Goal: Task Accomplishment & Management: Manage account settings

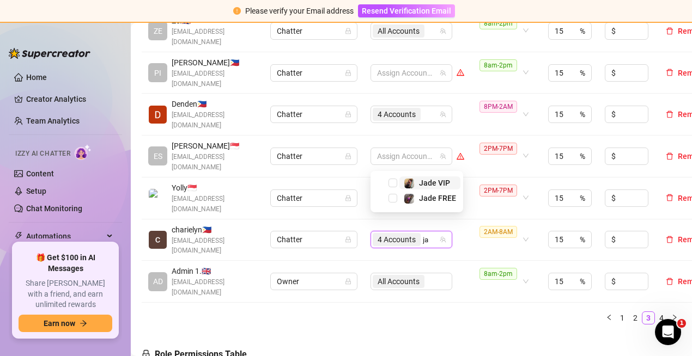
type input "jad"
click at [396, 182] on span "Select tree node" at bounding box center [393, 183] width 9 height 9
type input "jade"
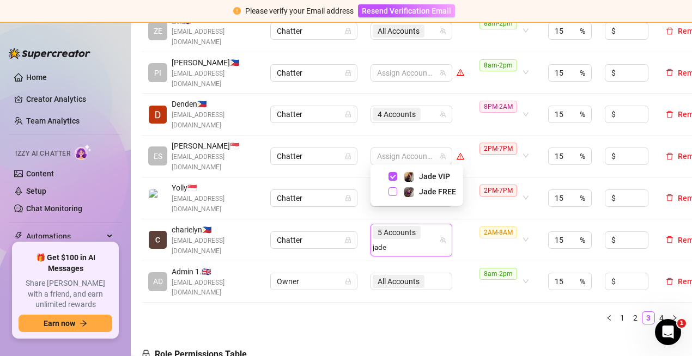
click at [390, 191] on span "Select tree node" at bounding box center [393, 191] width 9 height 9
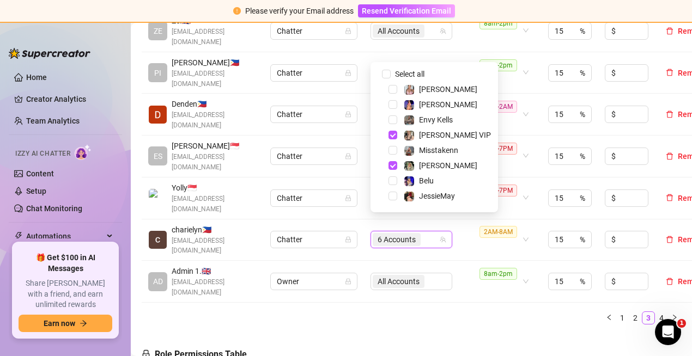
click at [453, 312] on ul "1 2 3 4" at bounding box center [412, 318] width 540 height 13
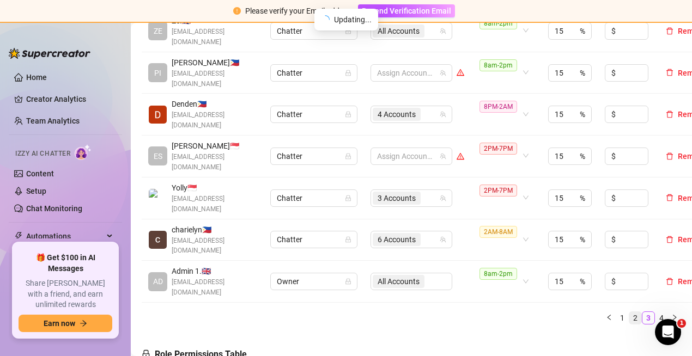
click at [629, 312] on link "2" at bounding box center [635, 318] width 12 height 12
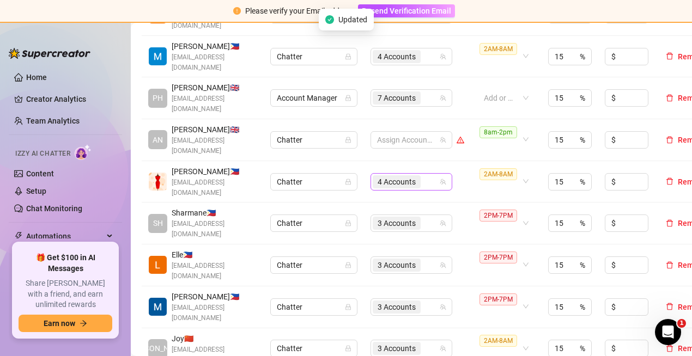
scroll to position [272, 0]
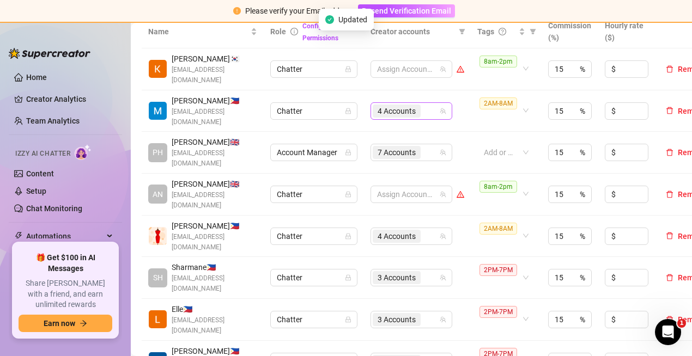
click at [425, 112] on input "search" at bounding box center [424, 111] width 2 height 13
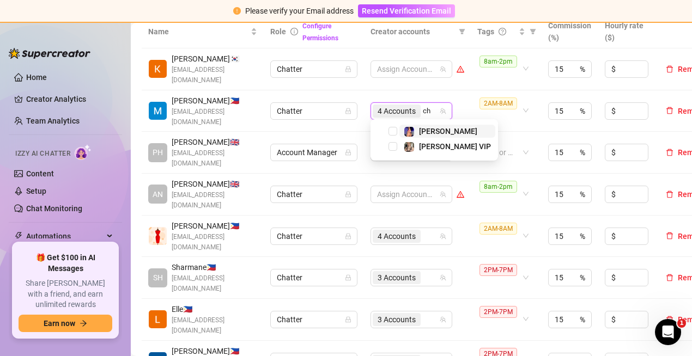
type input "chy"
click at [390, 133] on span "Select tree node" at bounding box center [393, 131] width 9 height 9
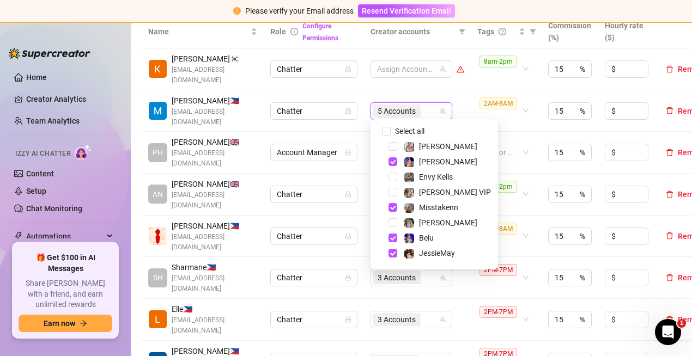
click at [455, 45] on th "Creator accounts" at bounding box center [417, 31] width 107 height 33
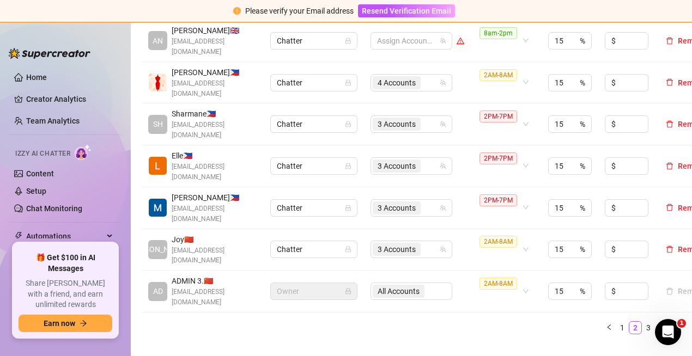
scroll to position [436, 0]
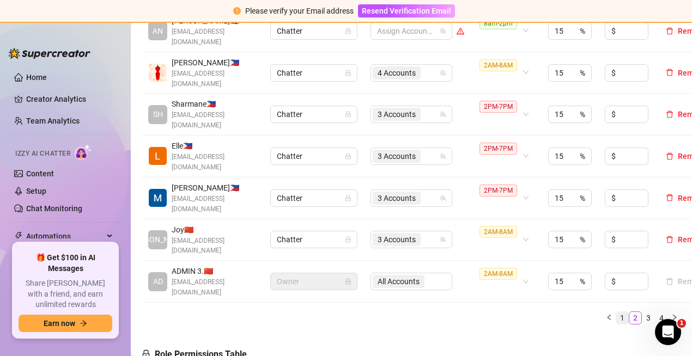
click at [617, 312] on link "1" at bounding box center [622, 318] width 12 height 12
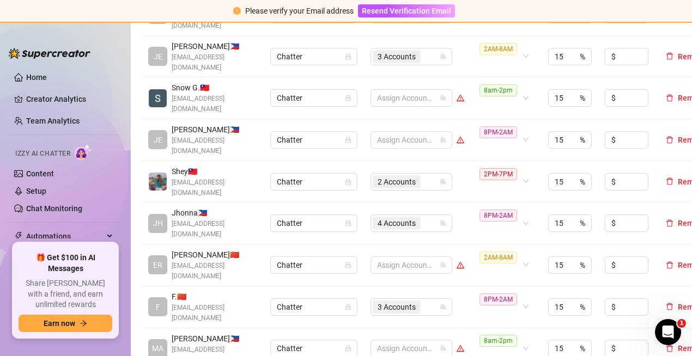
scroll to position [272, 0]
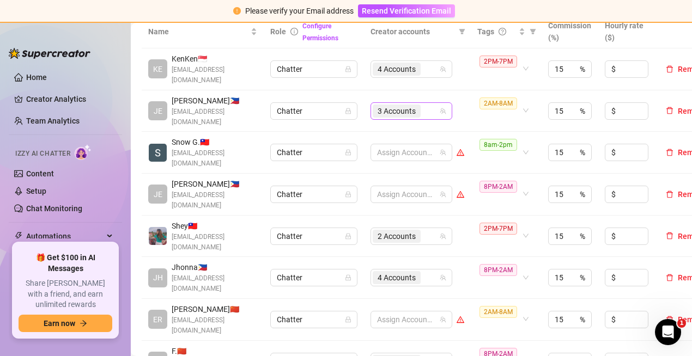
click at [434, 114] on div "3 Accounts" at bounding box center [406, 111] width 66 height 15
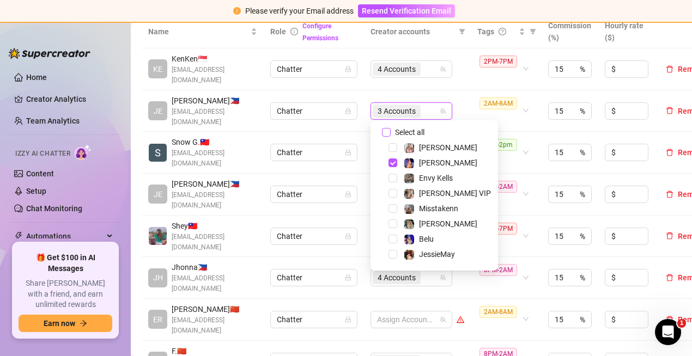
click at [386, 131] on input "Select all" at bounding box center [386, 132] width 9 height 9
click at [386, 130] on input "Select all" at bounding box center [386, 132] width 9 height 9
checkbox input "false"
click at [458, 95] on td "Assign Accounts" at bounding box center [417, 111] width 107 height 42
